Goal: Task Accomplishment & Management: Manage account settings

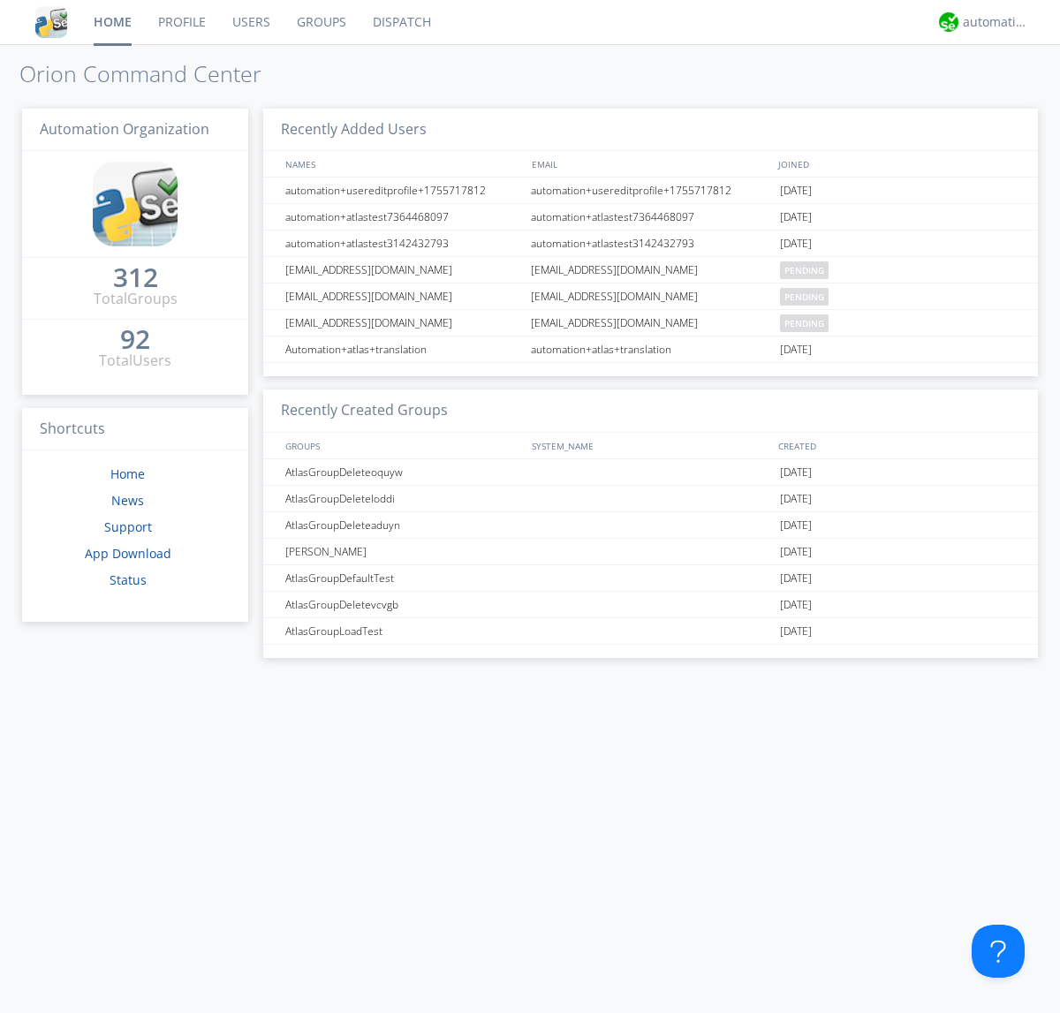
click at [250, 22] on link "Users" at bounding box center [251, 22] width 64 height 44
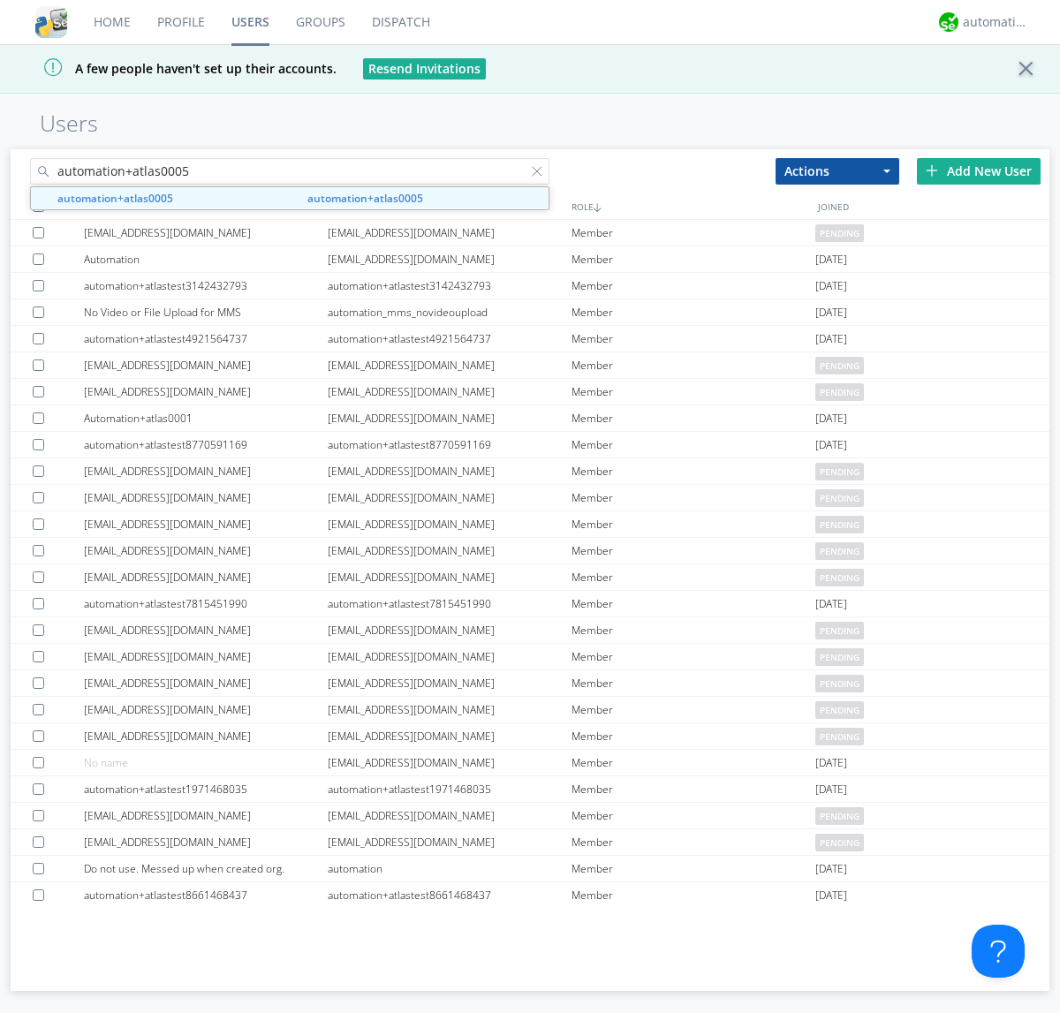
type input "automation+atlas0005"
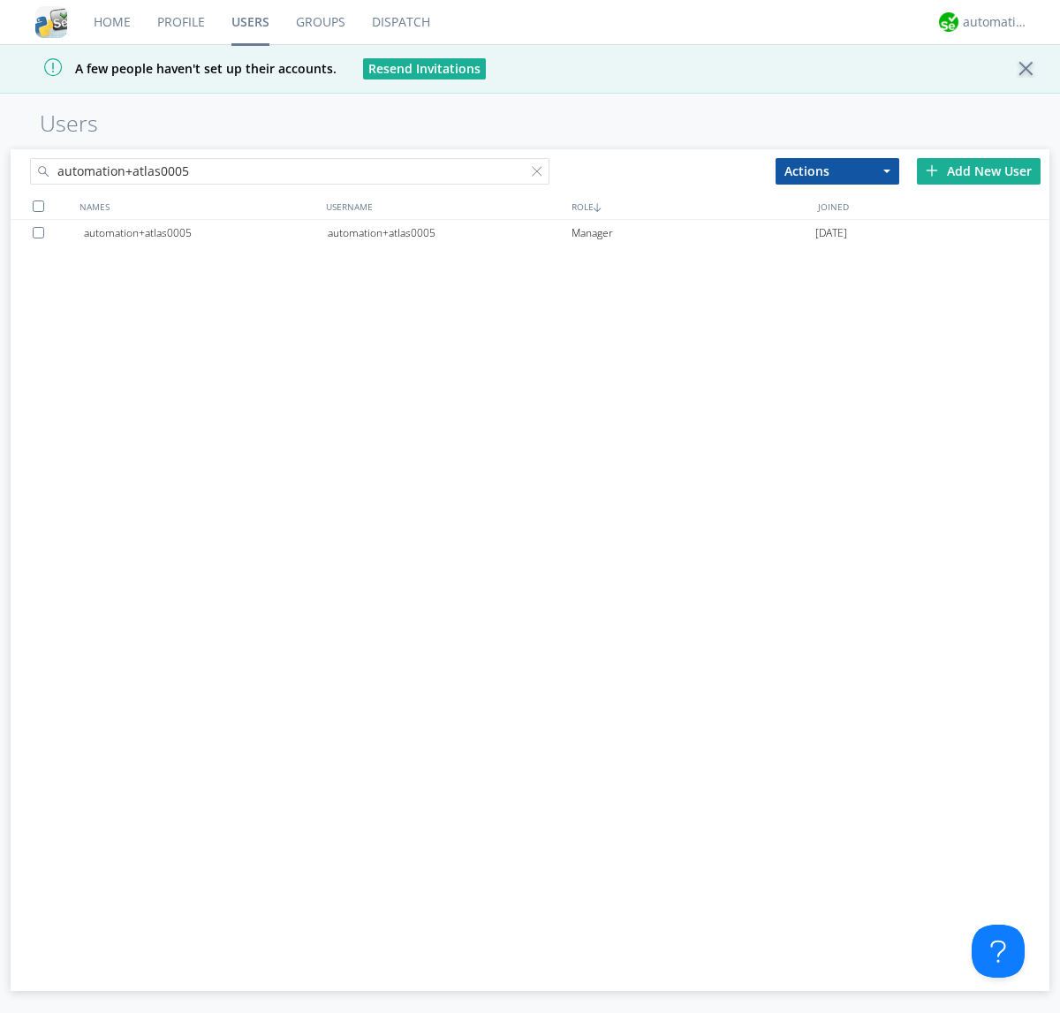
click at [449, 232] on div "automation+atlas0005" at bounding box center [450, 233] width 244 height 27
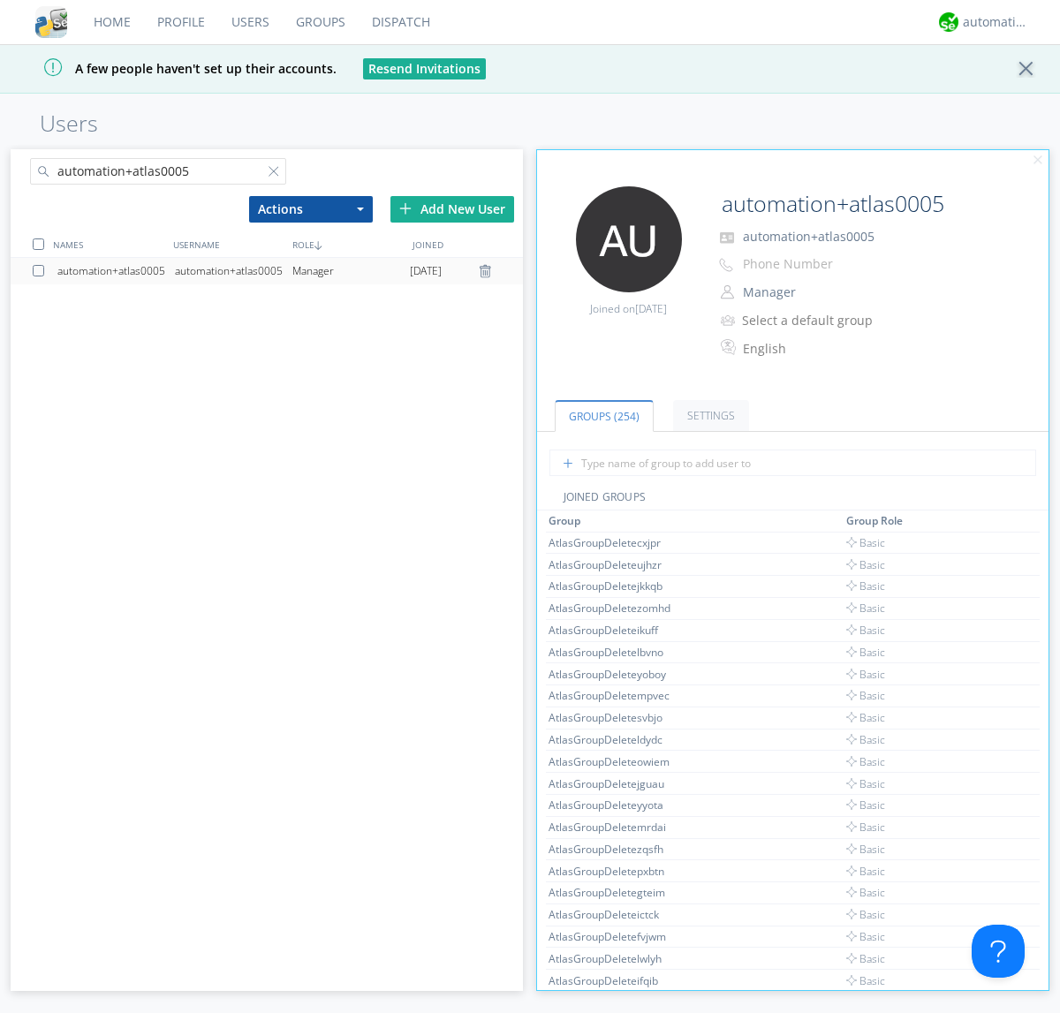
click at [708, 415] on link "Settings" at bounding box center [711, 415] width 76 height 31
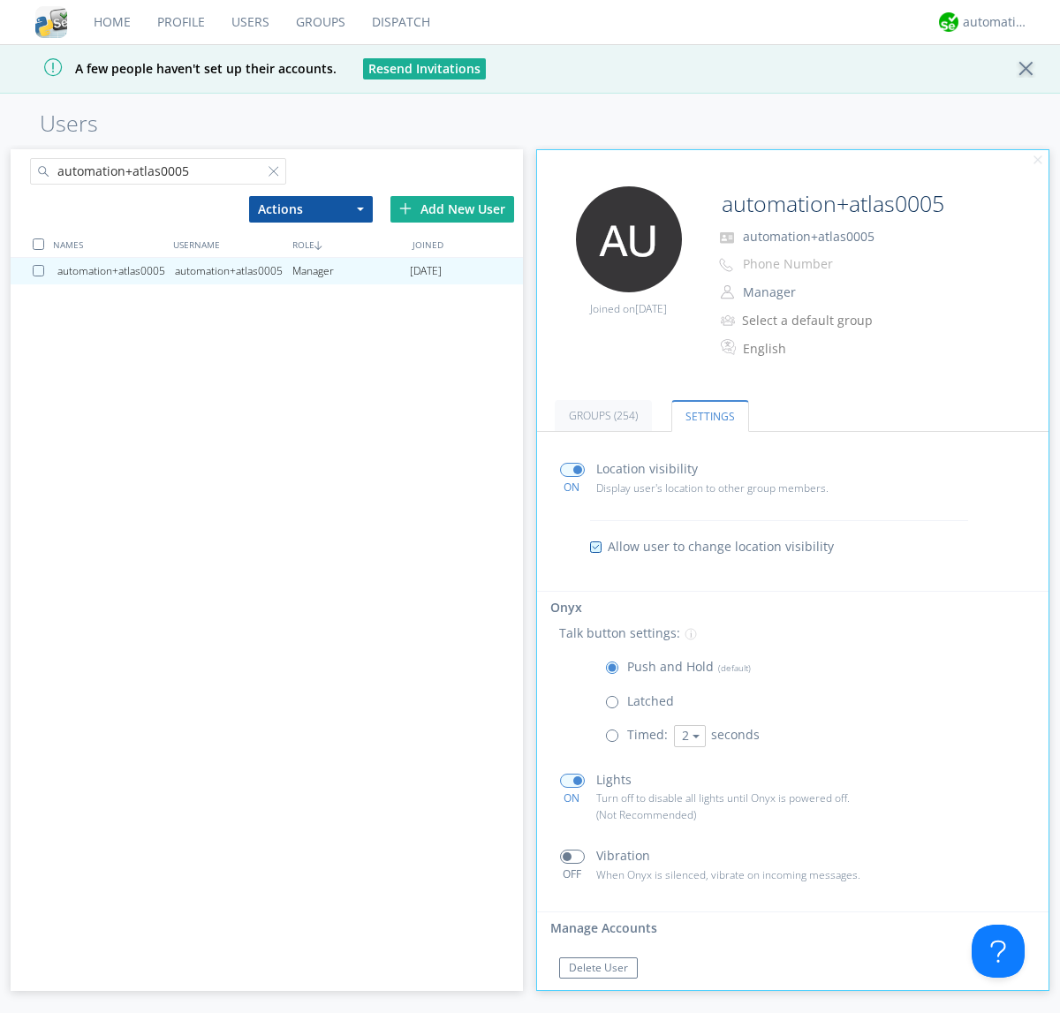
click at [572, 857] on span at bounding box center [572, 857] width 25 height 14
click at [0, 0] on input "checkbox" at bounding box center [0, 0] width 0 height 0
